Goal: Task Accomplishment & Management: Use online tool/utility

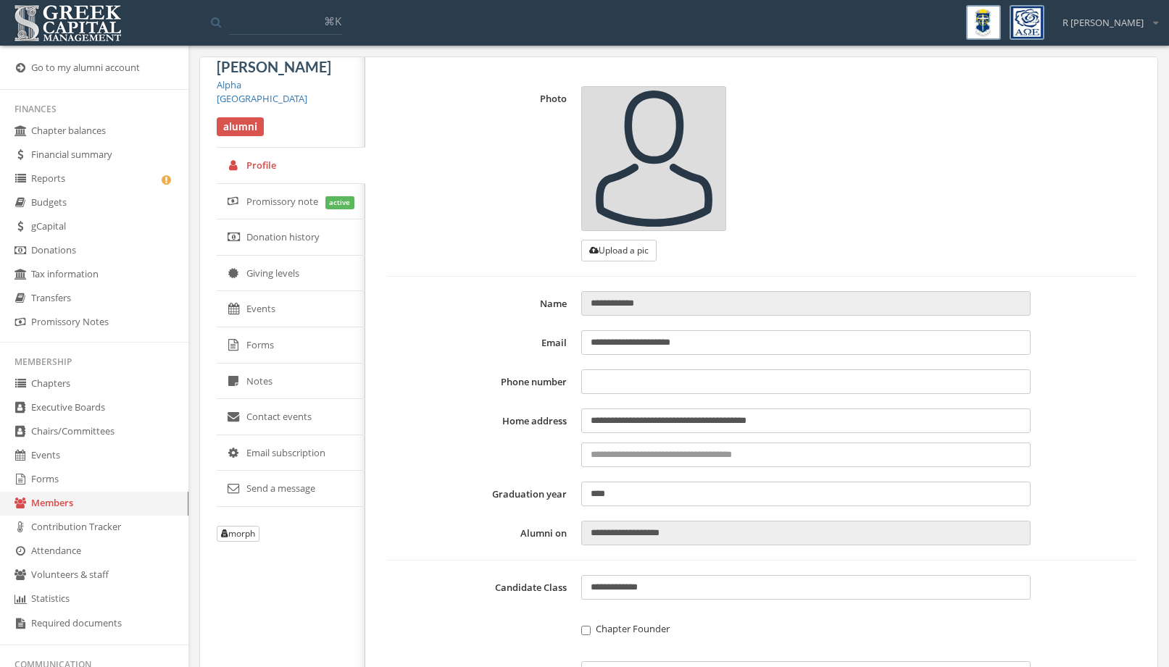
type input "**********"
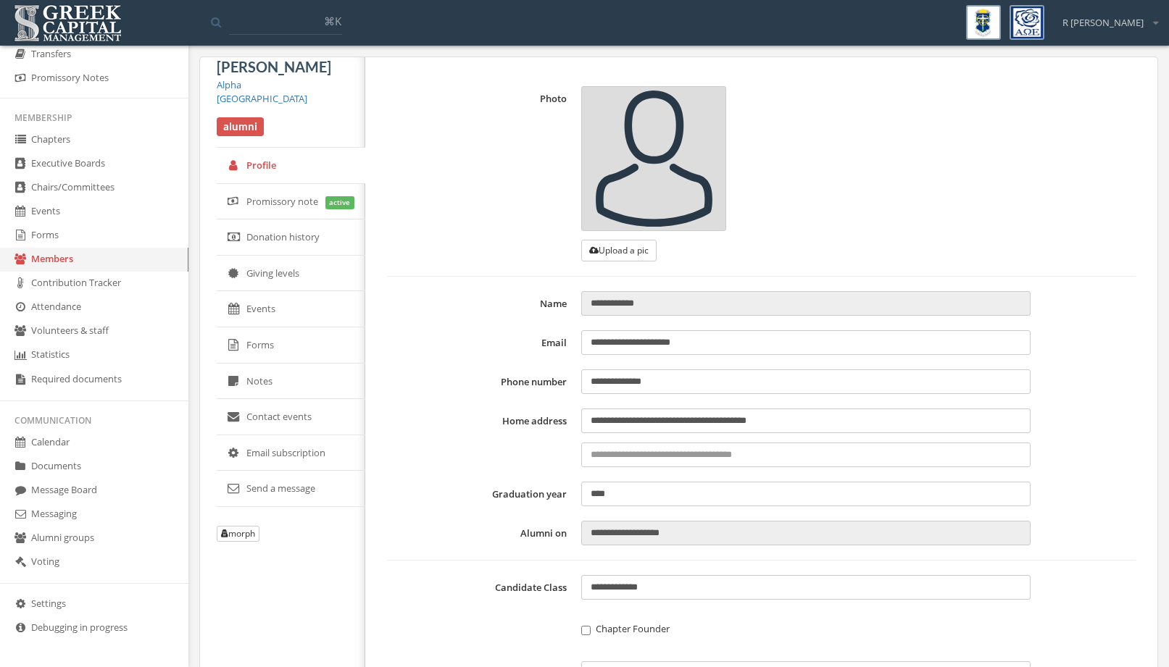
click at [107, 238] on link "Forms" at bounding box center [94, 236] width 188 height 24
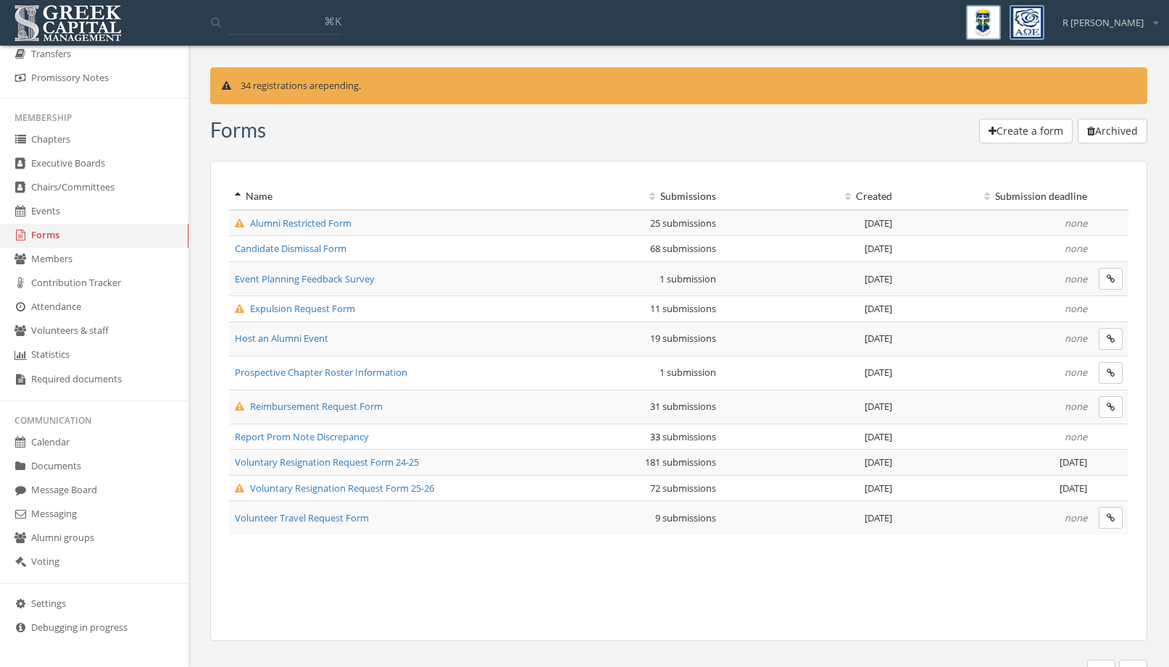
click at [372, 409] on span "Reimbursement Request Form" at bounding box center [309, 406] width 148 height 13
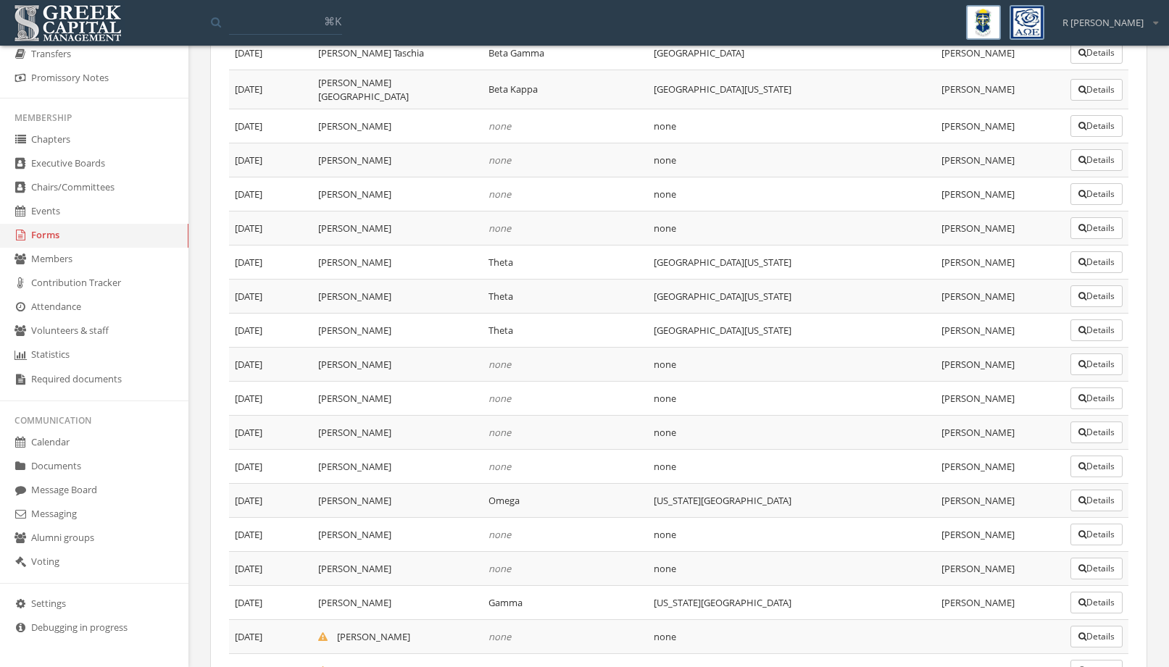
scroll to position [869, 0]
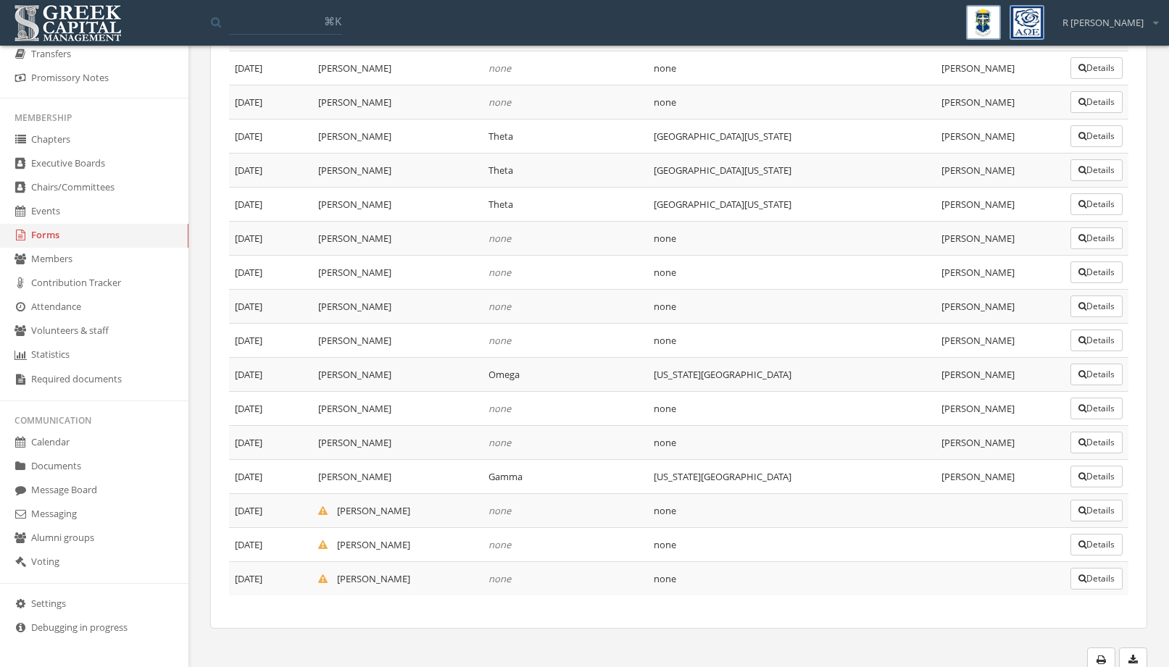
click at [1086, 504] on button "Details" at bounding box center [1096, 511] width 52 height 22
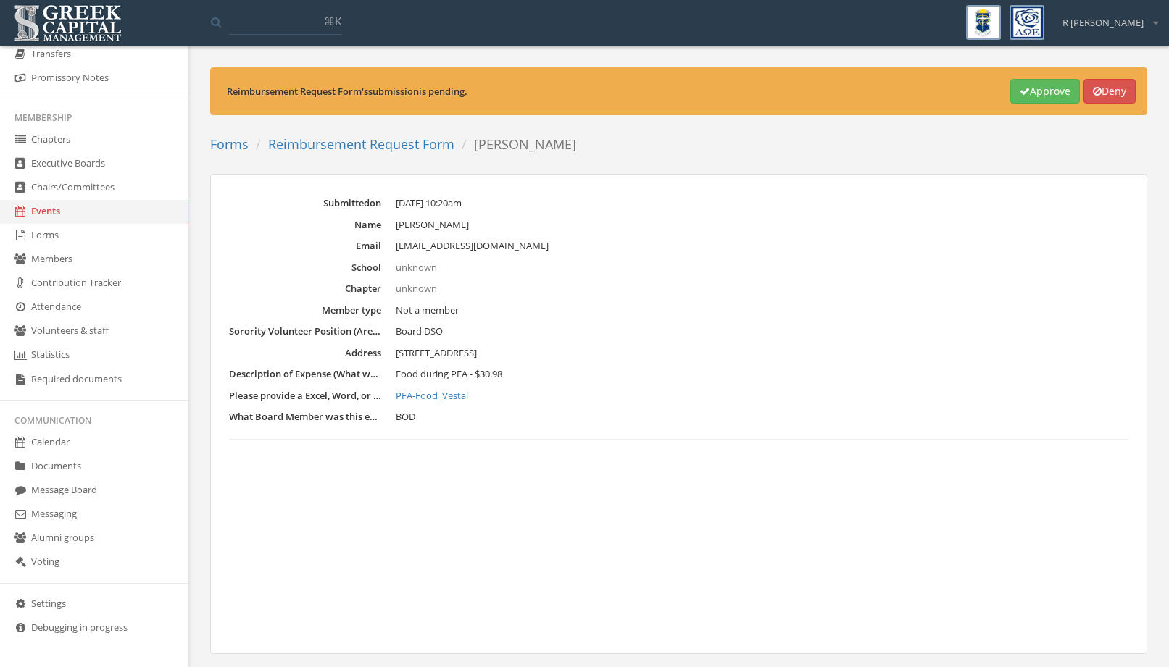
click at [462, 395] on link "PFA-Food_Vestal" at bounding box center [762, 396] width 733 height 14
click at [631, 249] on dd "[EMAIL_ADDRESS][DOMAIN_NAME]" at bounding box center [762, 246] width 733 height 14
click at [1025, 91] on button "Approve" at bounding box center [1045, 91] width 70 height 25
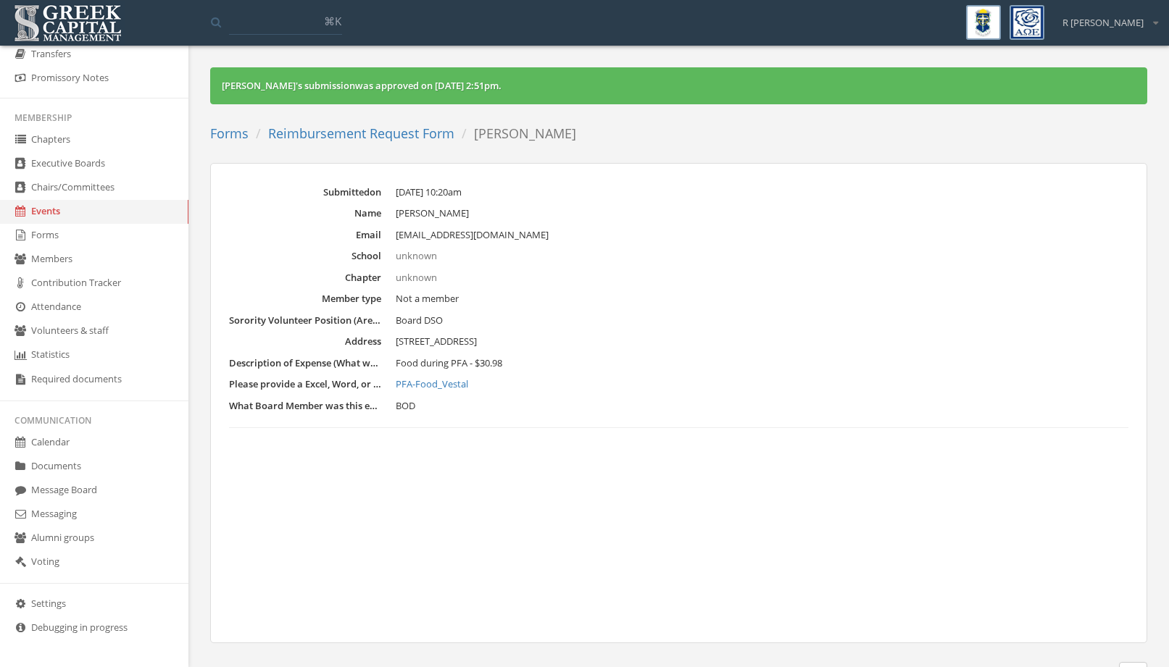
click at [412, 134] on link "Reimbursement Request Form" at bounding box center [361, 133] width 186 height 17
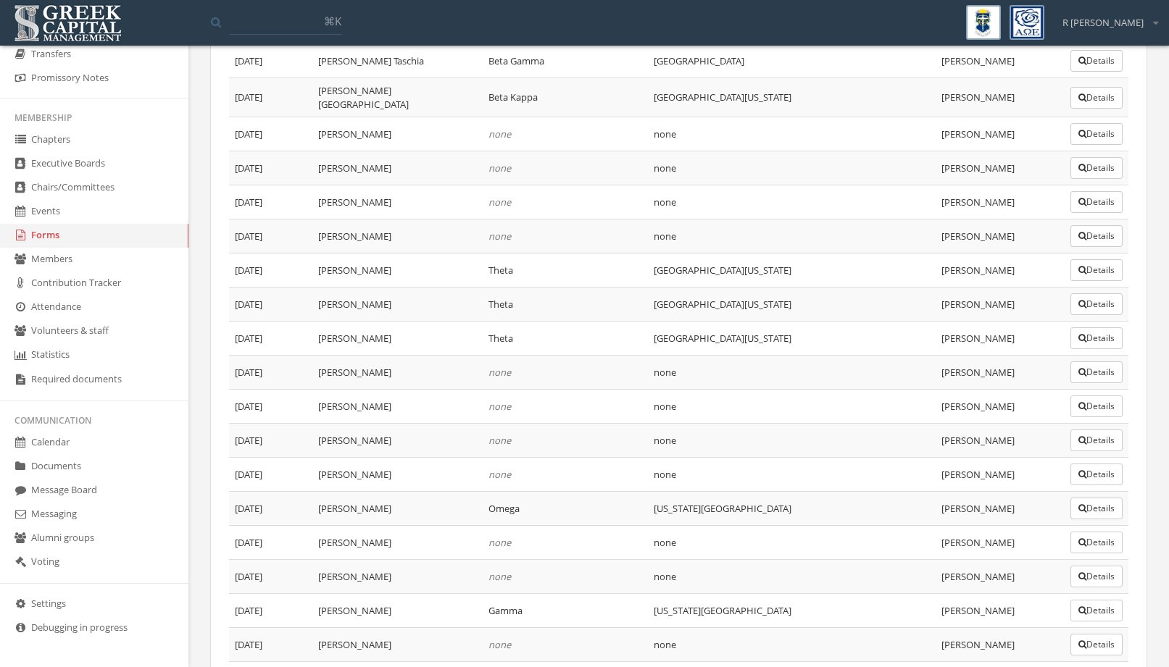
scroll to position [869, 0]
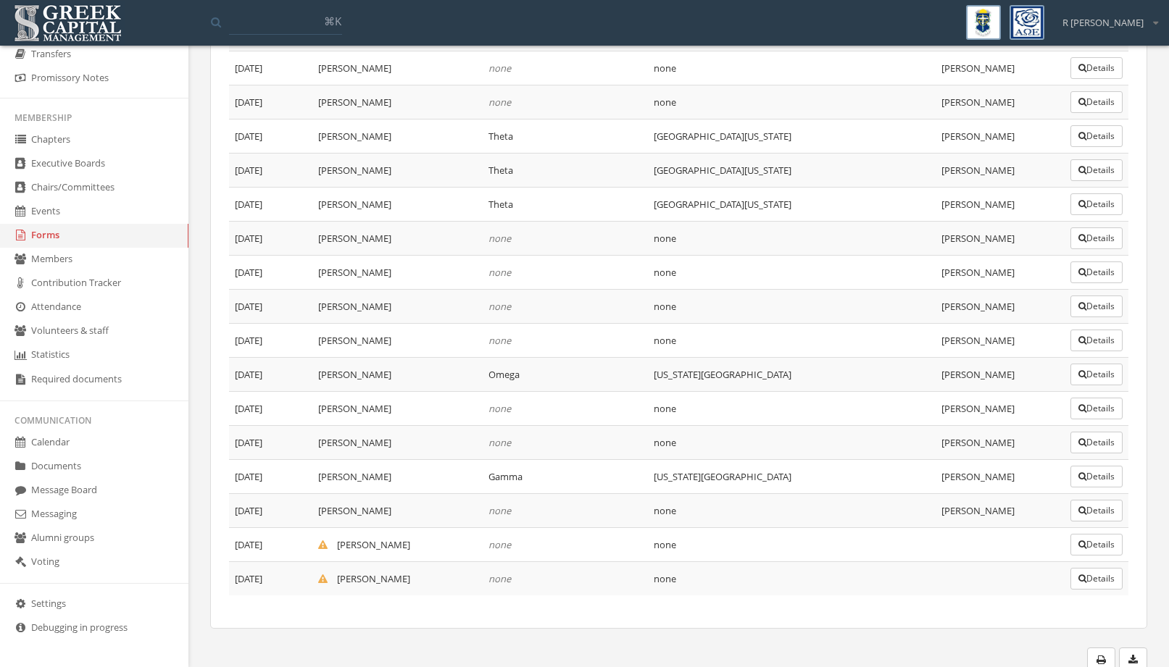
click at [1078, 541] on icon "button" at bounding box center [1082, 545] width 8 height 9
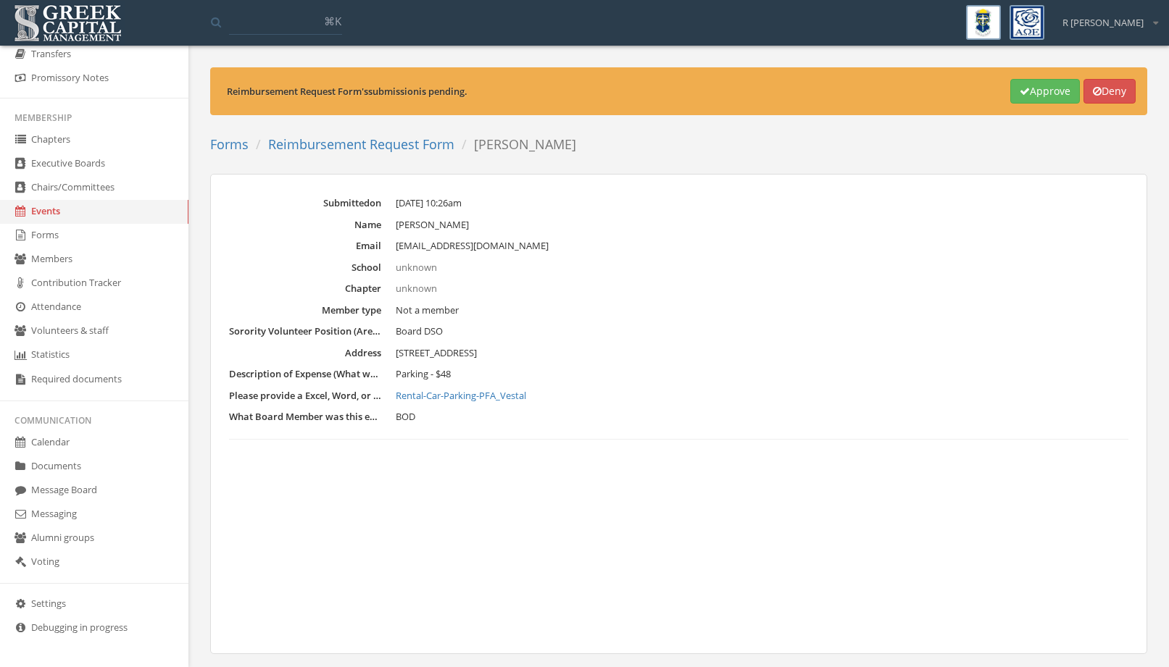
click at [1060, 98] on button "Approve" at bounding box center [1045, 91] width 70 height 25
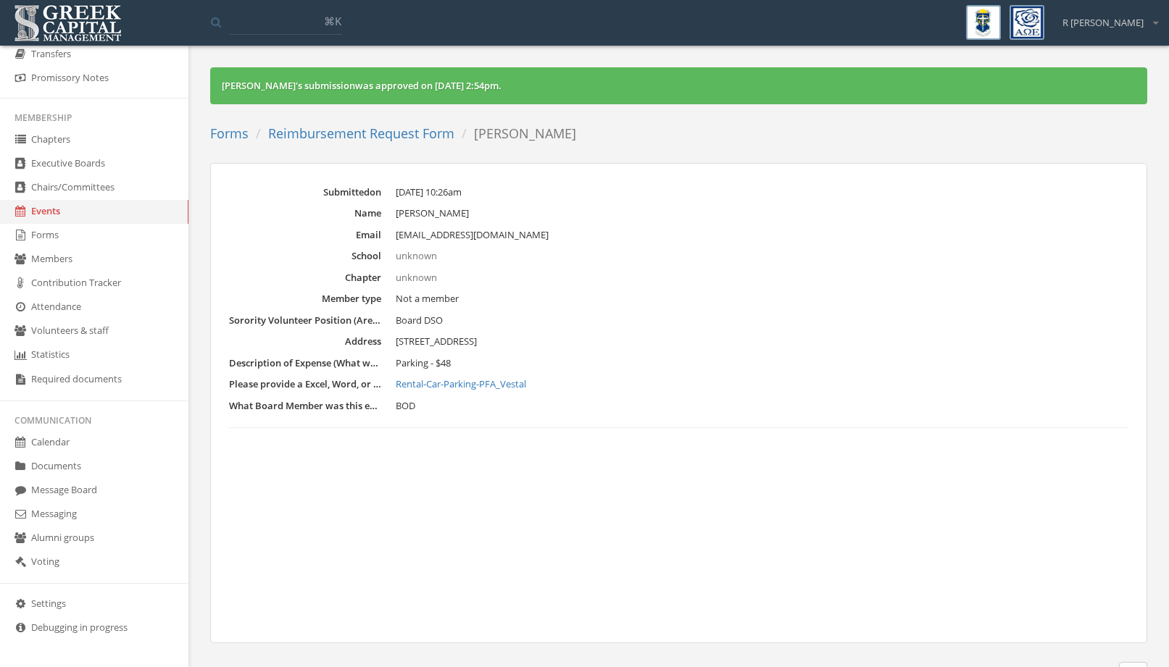
click at [474, 380] on link "Rental-Car-Parking-PFA_Vestal" at bounding box center [762, 384] width 733 height 14
click at [337, 137] on link "Reimbursement Request Form" at bounding box center [361, 133] width 186 height 17
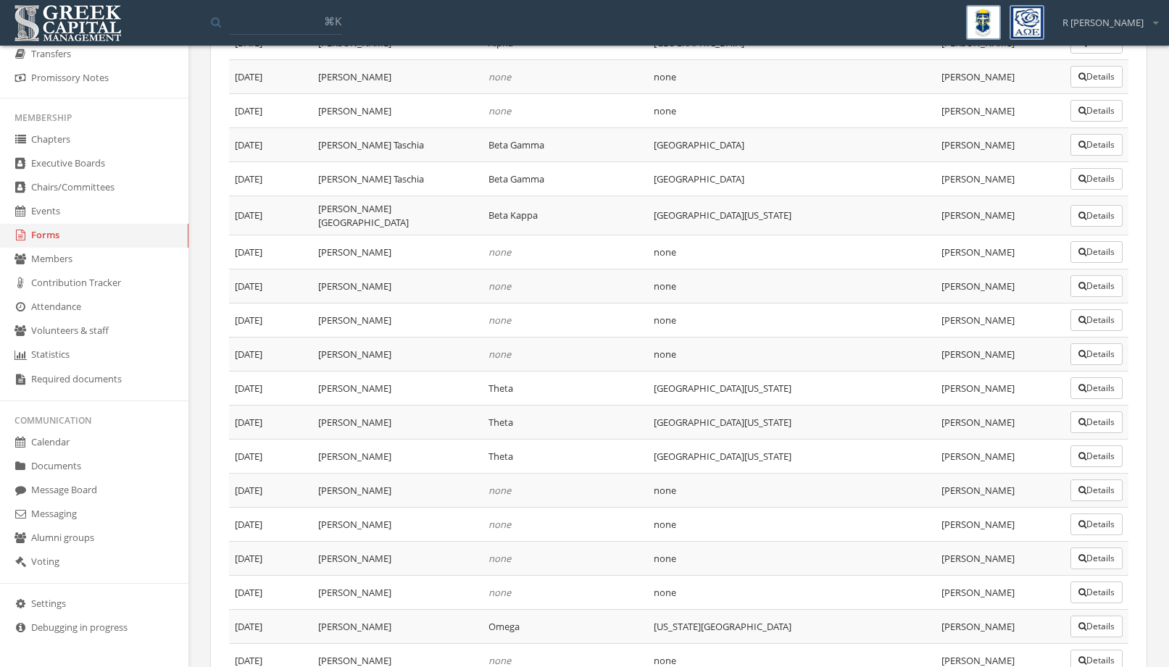
scroll to position [869, 0]
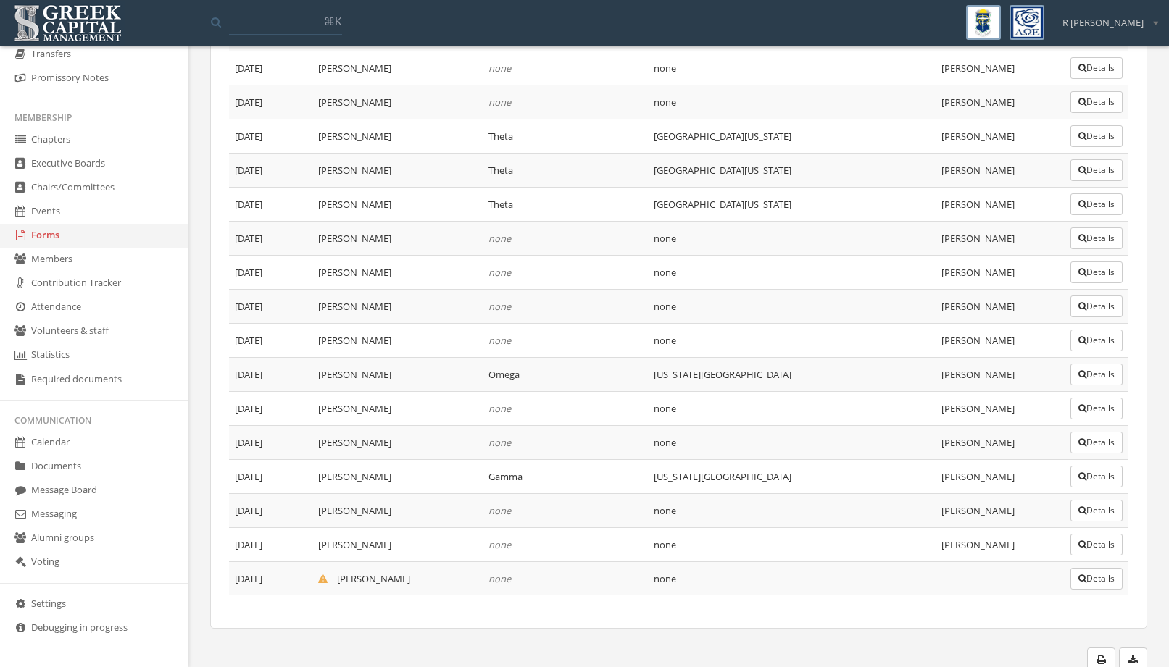
click at [1080, 575] on icon "button" at bounding box center [1082, 579] width 8 height 9
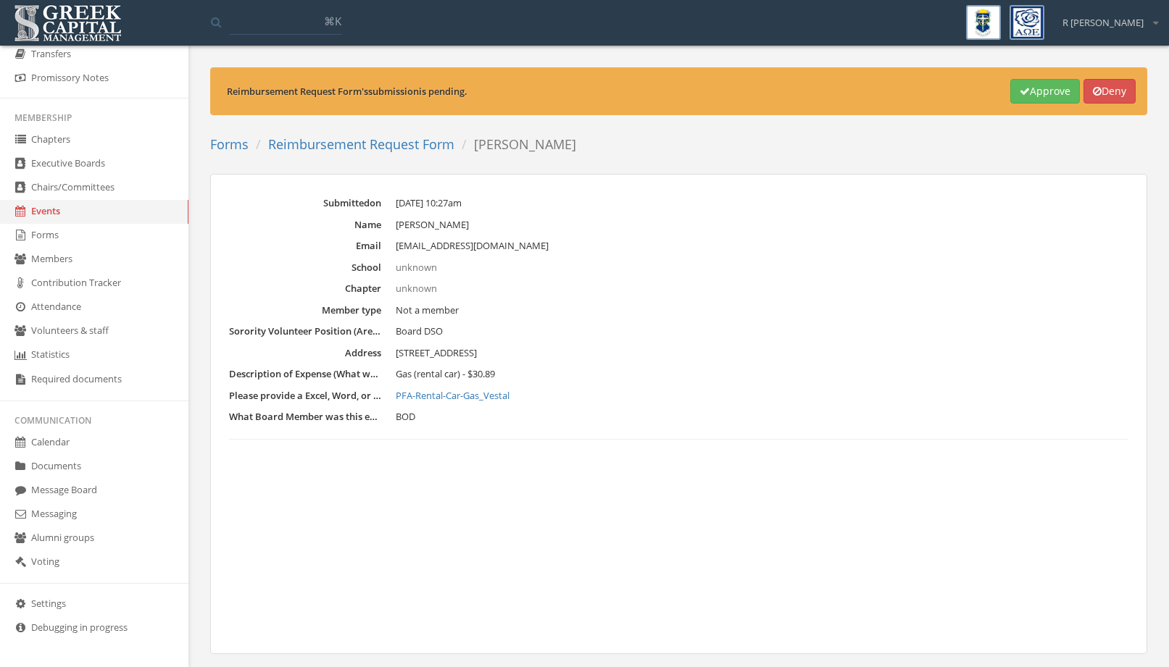
click at [512, 398] on link "PFA-Rental-Car-Gas_Vestal" at bounding box center [762, 396] width 733 height 14
click at [1030, 94] on button "Approve" at bounding box center [1045, 91] width 70 height 25
